Goal: Register for event/course

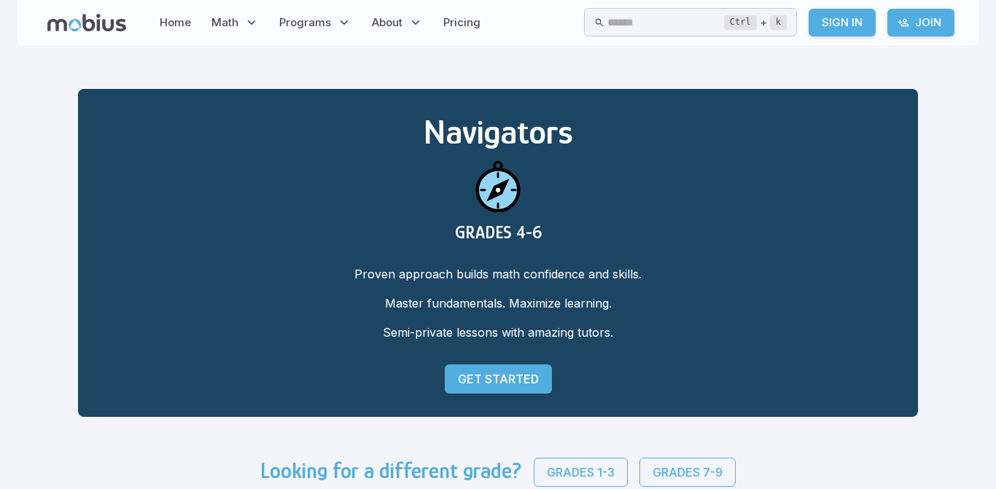
click at [506, 393] on link "Get Started" at bounding box center [498, 379] width 107 height 29
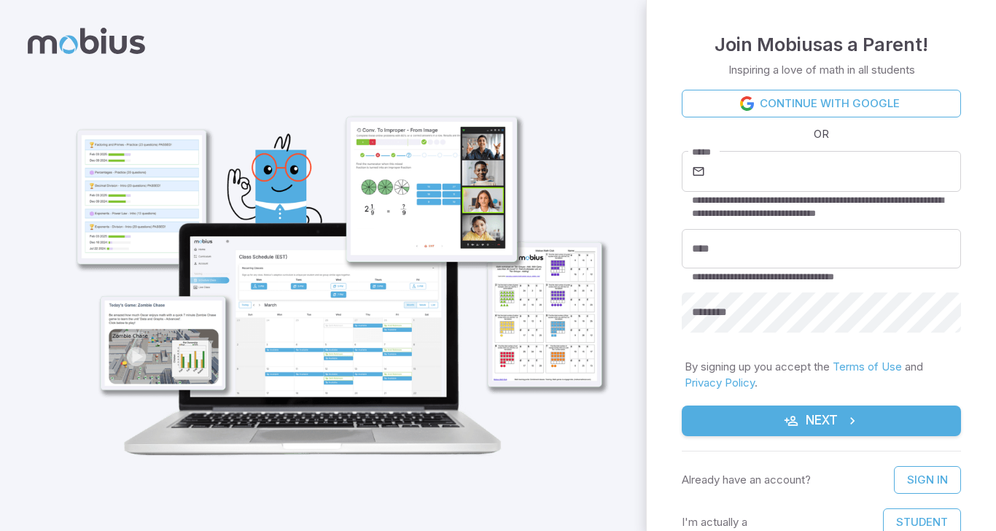
click at [733, 419] on button "Next" at bounding box center [821, 420] width 279 height 31
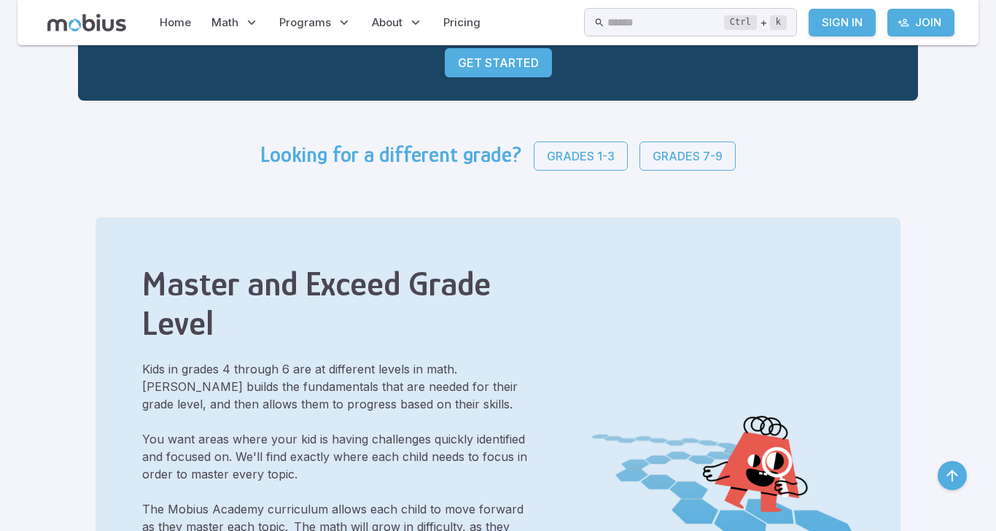
scroll to position [327, 0]
